Goal: Task Accomplishment & Management: Use online tool/utility

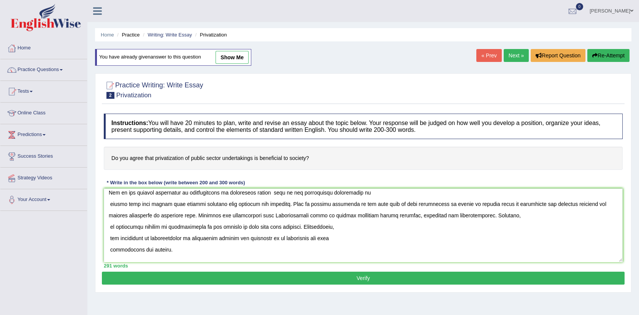
scroll to position [5, 0]
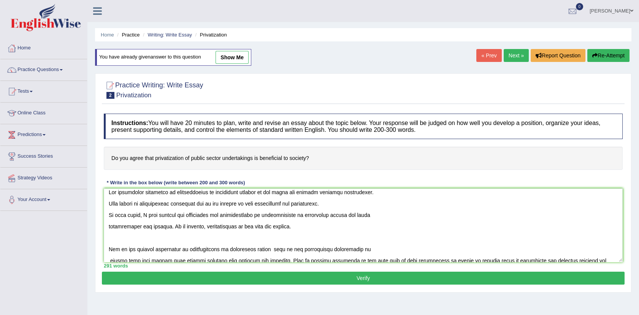
click at [297, 222] on textarea at bounding box center [363, 225] width 519 height 74
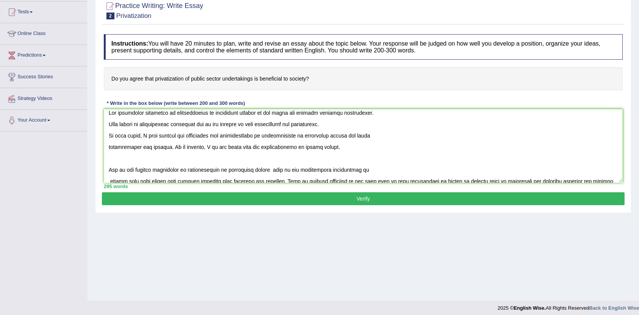
scroll to position [84, 0]
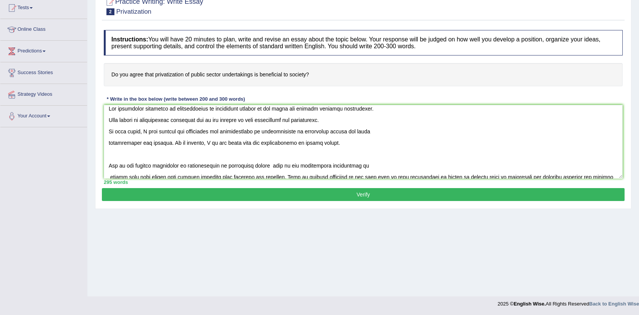
type textarea "The increasing influence of privatization of government sectors on our lives ha…"
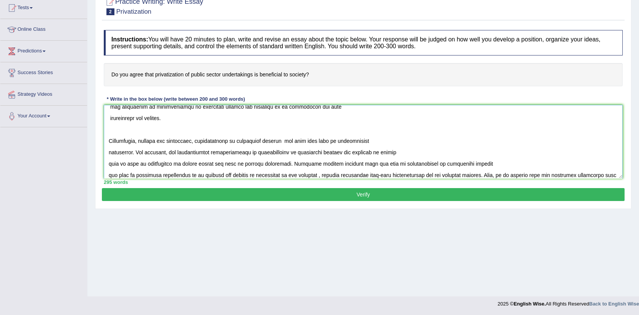
scroll to position [126, 0]
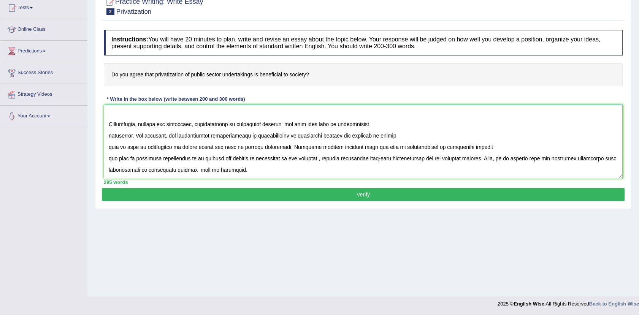
click at [191, 134] on textarea at bounding box center [363, 142] width 519 height 74
drag, startPoint x: 191, startPoint y: 134, endPoint x: 275, endPoint y: 165, distance: 90.3
click at [275, 165] on textarea at bounding box center [363, 142] width 519 height 74
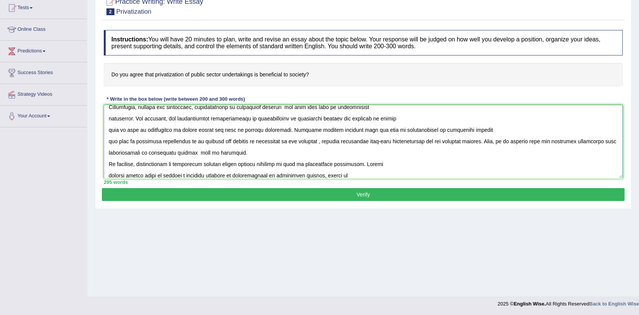
scroll to position [160, 0]
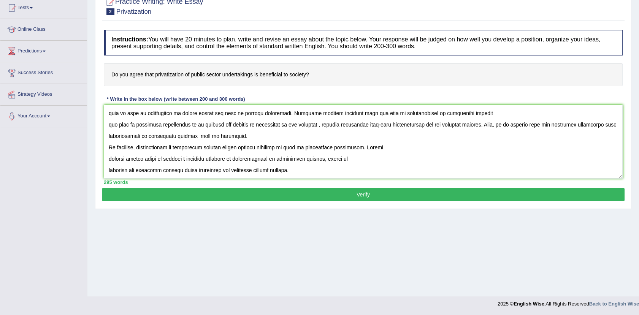
click at [341, 196] on button "Verify" at bounding box center [363, 194] width 522 height 13
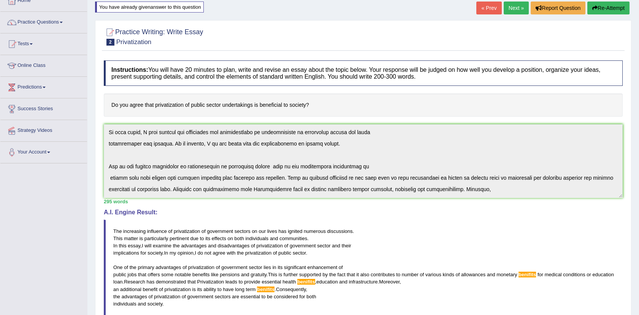
scroll to position [0, 0]
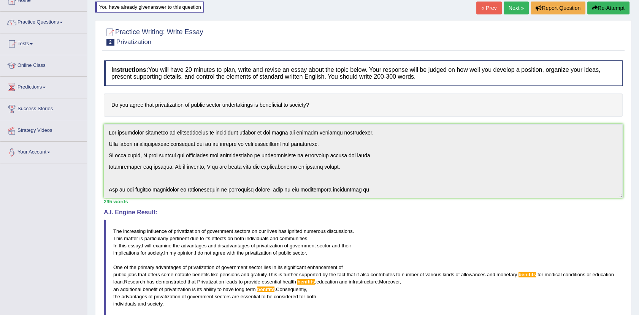
click at [605, 6] on button "Re-Attempt" at bounding box center [608, 8] width 42 height 13
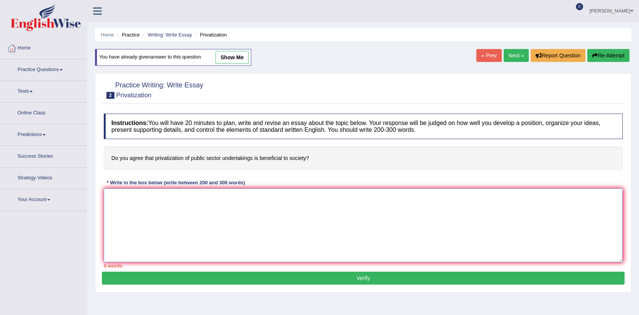
click at [109, 188] on textarea at bounding box center [363, 225] width 519 height 74
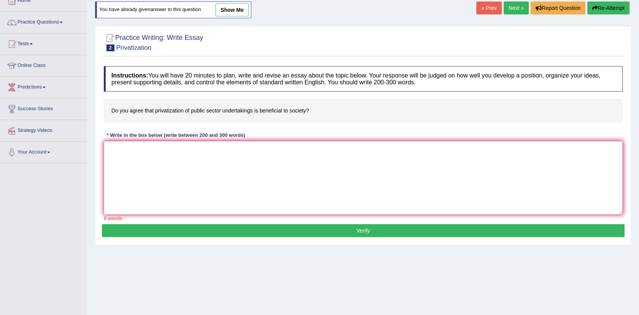
scroll to position [47, 0]
paste textarea "The increasing influence of privatization of government sectors on our lives ha…"
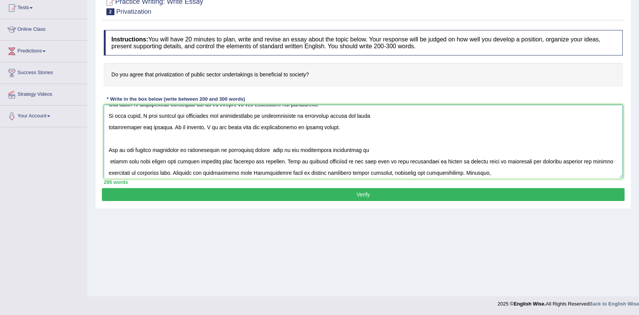
scroll to position [33, 0]
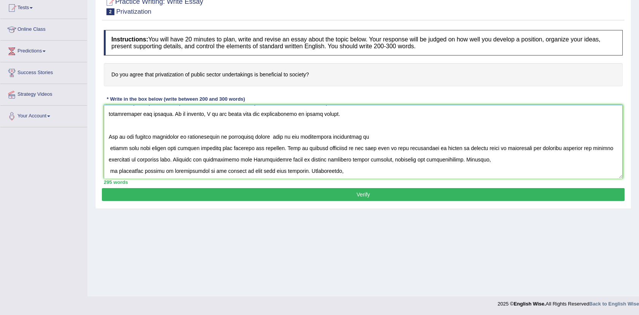
click at [175, 161] on textarea at bounding box center [363, 142] width 519 height 74
click at [489, 159] on textarea at bounding box center [363, 142] width 519 height 74
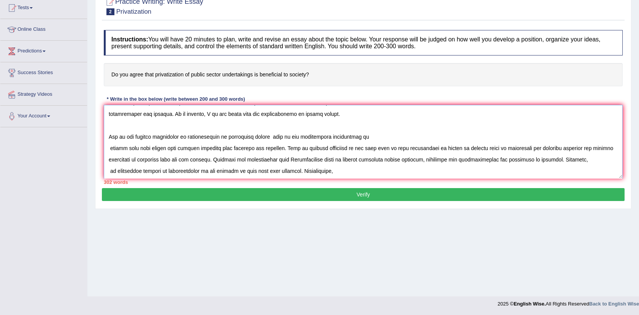
click at [539, 159] on textarea at bounding box center [363, 142] width 519 height 74
click at [516, 158] on textarea at bounding box center [363, 142] width 519 height 74
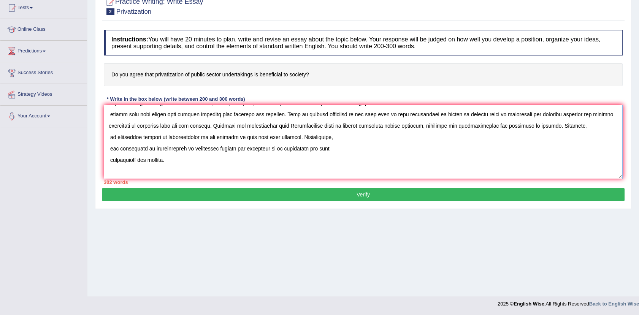
scroll to position [84, 0]
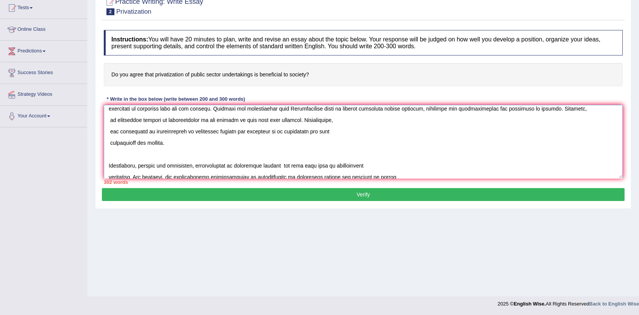
click at [275, 119] on textarea at bounding box center [363, 142] width 519 height 74
drag, startPoint x: 147, startPoint y: 120, endPoint x: 163, endPoint y: 120, distance: 15.6
click at [163, 120] on textarea at bounding box center [363, 142] width 519 height 74
click at [220, 126] on textarea at bounding box center [363, 142] width 519 height 74
click at [410, 108] on textarea at bounding box center [363, 142] width 519 height 74
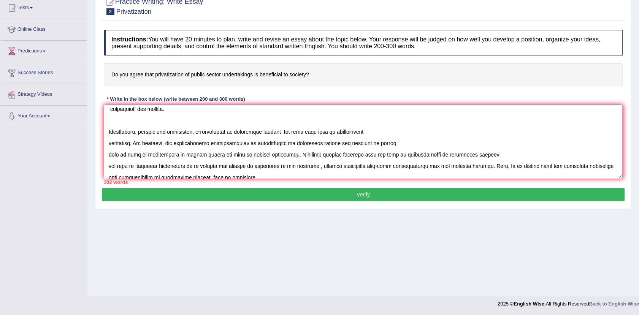
scroll to position [160, 0]
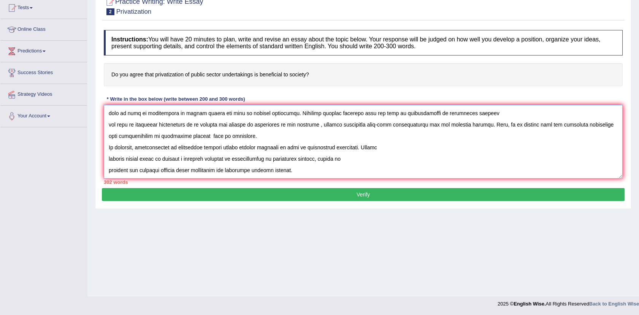
drag, startPoint x: 153, startPoint y: 130, endPoint x: 154, endPoint y: 126, distance: 4.3
click at [154, 126] on textarea at bounding box center [363, 142] width 519 height 74
click at [260, 125] on textarea at bounding box center [363, 142] width 519 height 74
click at [267, 123] on textarea at bounding box center [363, 142] width 519 height 74
type textarea "The increasing influence of privatization of government sectors on our lives ha…"
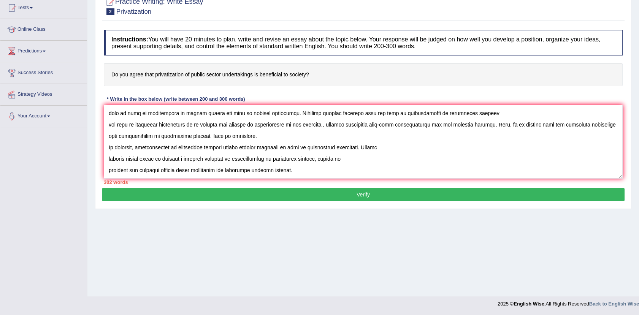
click at [346, 193] on button "Verify" at bounding box center [363, 194] width 522 height 13
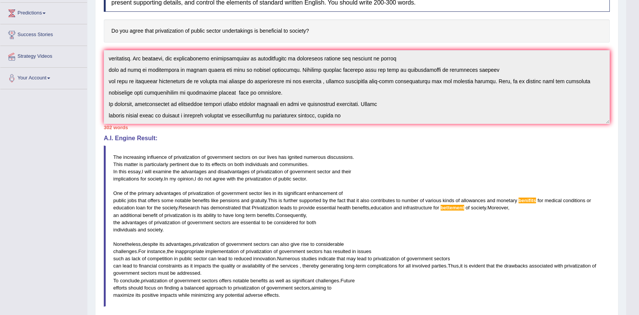
scroll to position [43, 0]
